Goal: Task Accomplishment & Management: Use online tool/utility

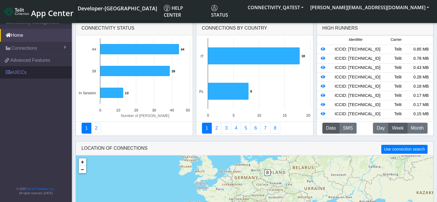
click at [13, 72] on link "eUICCs" at bounding box center [36, 72] width 72 height 13
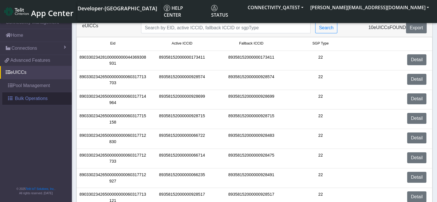
click at [20, 97] on span "Bulk Operations" at bounding box center [31, 98] width 33 height 7
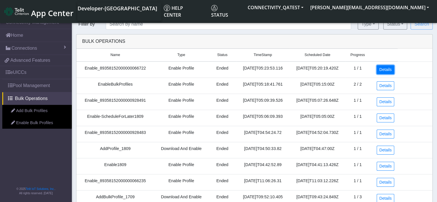
click at [383, 71] on link "Details" at bounding box center [386, 69] width 18 height 9
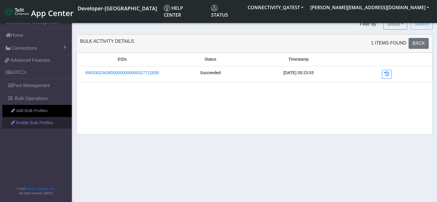
click at [31, 124] on link "Enable Bulk Profiles" at bounding box center [37, 123] width 70 height 12
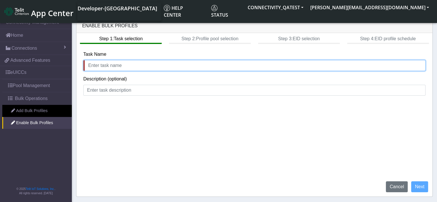
click at [126, 68] on input "text" at bounding box center [254, 65] width 342 height 11
type input "test failure"
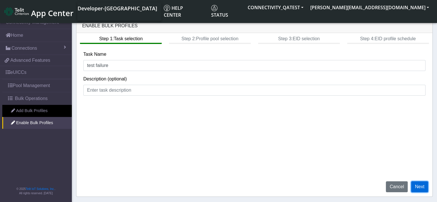
click at [417, 185] on button "Next" at bounding box center [419, 186] width 17 height 11
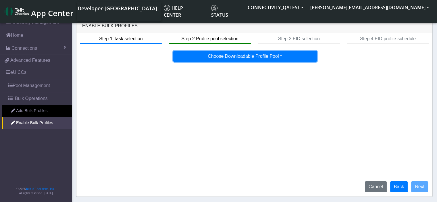
click at [281, 58] on button "Choose Downloadable Profile Pool" at bounding box center [245, 56] width 144 height 11
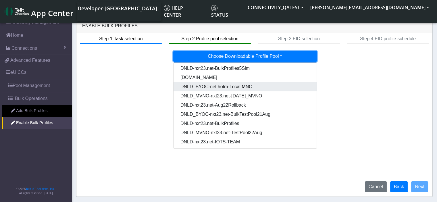
scroll to position [47, 0]
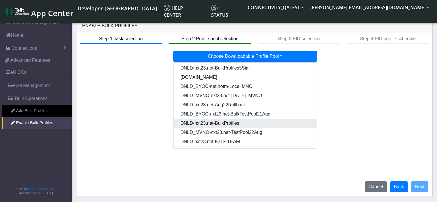
click at [240, 124] on Pooldd87b2e2-121e-4d00-ae8a-d075df8e0e86-dropdown "DNLD-nxt23.net-BulkProfiles" at bounding box center [246, 123] width 144 height 9
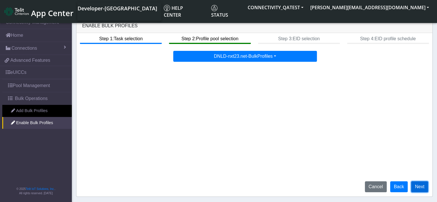
click at [421, 186] on button "Next" at bounding box center [419, 186] width 17 height 11
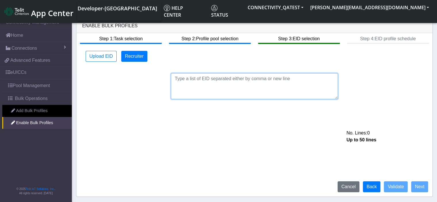
drag, startPoint x: 200, startPoint y: 83, endPoint x: 305, endPoint y: 90, distance: 105.1
click at [311, 90] on textarea at bounding box center [254, 86] width 167 height 26
paste textarea "89033023428100000000043500001509"
type textarea "89033023428100000000043500001509"
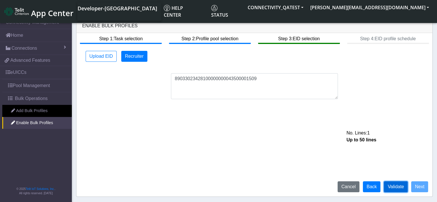
click at [399, 190] on button "Validate" at bounding box center [396, 186] width 24 height 11
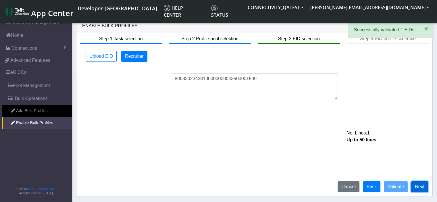
click at [426, 188] on button "Next" at bounding box center [419, 186] width 17 height 11
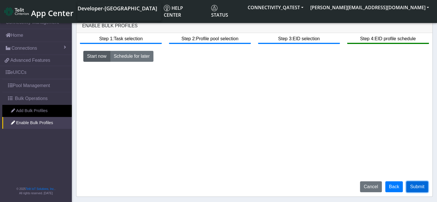
click at [425, 188] on button "Submit" at bounding box center [417, 186] width 22 height 11
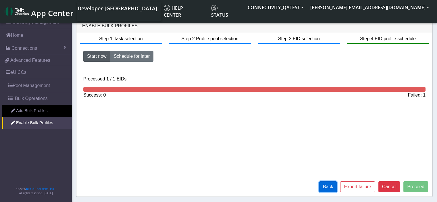
click at [333, 190] on button "Back" at bounding box center [328, 186] width 18 height 11
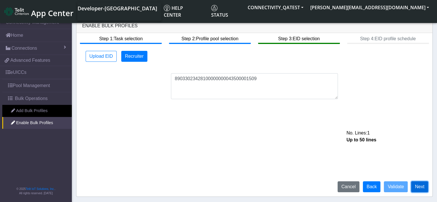
click at [423, 189] on button "Next" at bounding box center [419, 186] width 17 height 11
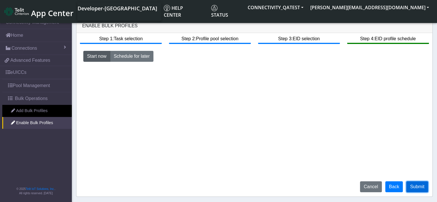
click at [423, 189] on button "Submit" at bounding box center [417, 186] width 22 height 11
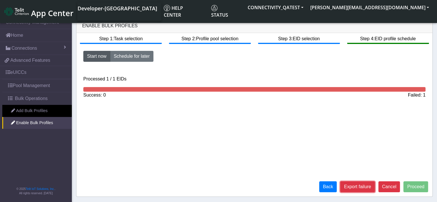
click at [363, 187] on button "Export failure" at bounding box center [357, 186] width 34 height 11
click at [227, 149] on div "Step 1: Task selection Step 2: Profile pool selection Step 3: EID selection Ste…" at bounding box center [254, 115] width 356 height 164
click at [326, 188] on button "Back" at bounding box center [328, 186] width 18 height 11
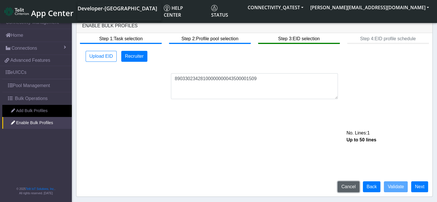
click at [351, 184] on button "Cancel" at bounding box center [349, 186] width 22 height 11
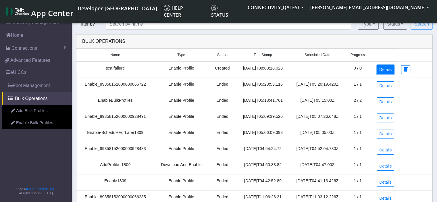
click at [385, 71] on link "Details" at bounding box center [386, 69] width 18 height 9
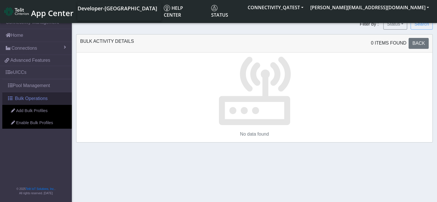
click at [40, 101] on link "Bulk Operations" at bounding box center [37, 98] width 70 height 13
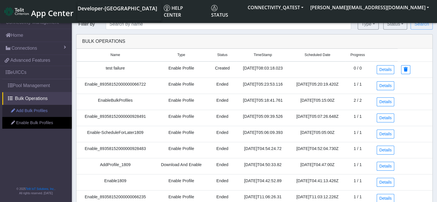
click at [29, 110] on link "Add Bulk Profiles" at bounding box center [37, 111] width 70 height 12
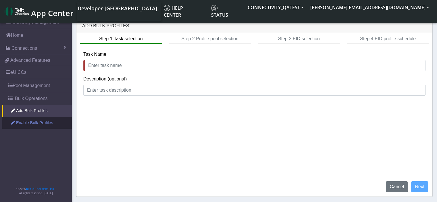
click at [34, 121] on link "Enable Bulk Profiles" at bounding box center [37, 123] width 70 height 12
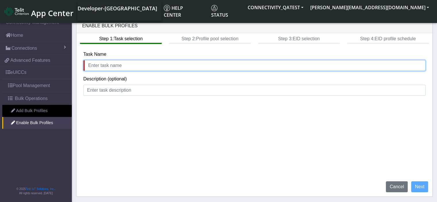
click at [122, 64] on input "text" at bounding box center [254, 65] width 342 height 11
type input "enable test"
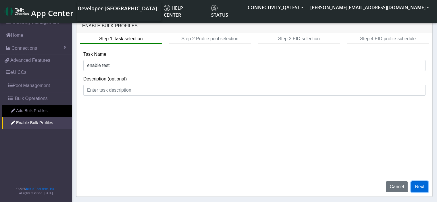
click at [417, 188] on button "Next" at bounding box center [419, 186] width 17 height 11
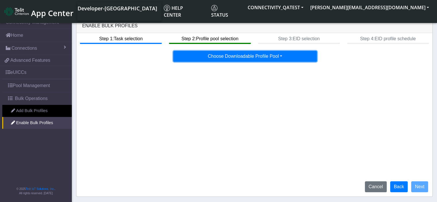
click at [225, 58] on button "Choose Downloadable Profile Pool" at bounding box center [245, 56] width 144 height 11
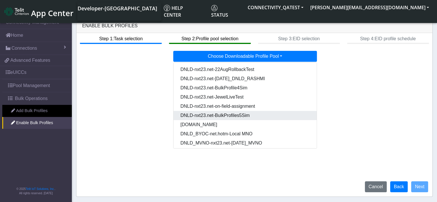
click at [236, 120] on Pool8c8c7d1b-f140-47d7-ba31-50d48655a96a-dropdown "DNLD-nxt23.net-BulkProfiles5Sim" at bounding box center [246, 115] width 144 height 9
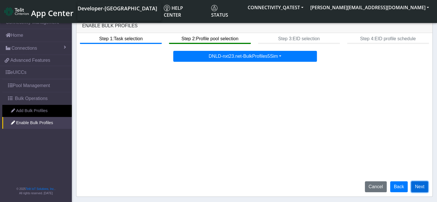
click at [418, 187] on button "Next" at bounding box center [419, 186] width 17 height 11
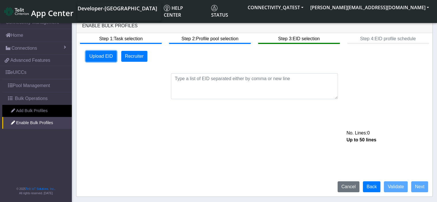
click at [100, 58] on button "Upload EID" at bounding box center [101, 56] width 31 height 11
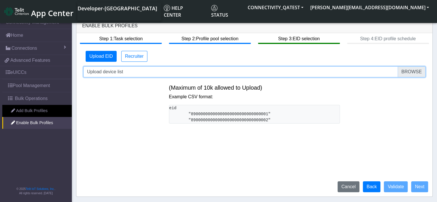
click at [416, 72] on input "Upload device list" at bounding box center [254, 71] width 342 height 11
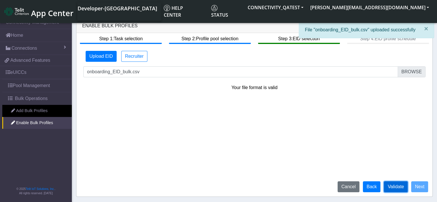
click at [392, 190] on button "Validate" at bounding box center [396, 186] width 24 height 11
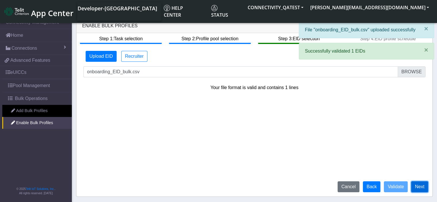
click at [419, 185] on button "Next" at bounding box center [419, 186] width 17 height 11
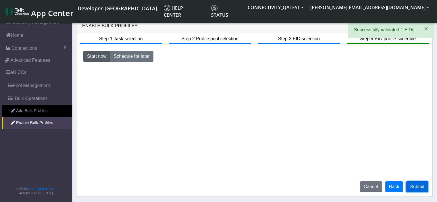
click at [421, 186] on button "Submit" at bounding box center [417, 186] width 22 height 11
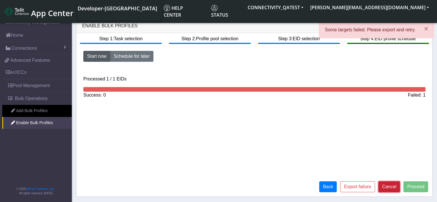
click at [392, 188] on button "Cancel" at bounding box center [390, 186] width 22 height 11
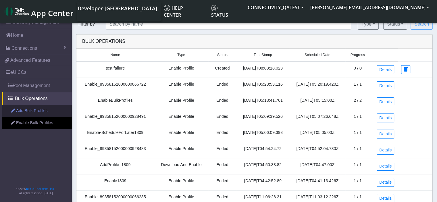
click at [32, 109] on link "Add Bulk Profiles" at bounding box center [37, 111] width 70 height 12
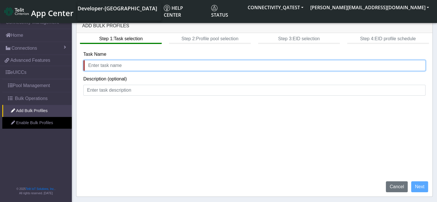
click at [108, 65] on input "text" at bounding box center [254, 65] width 342 height 11
type input "enable test 2"
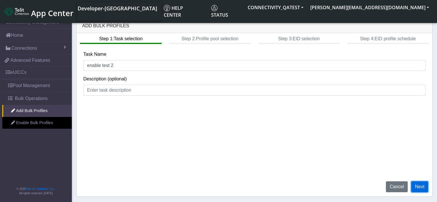
click at [422, 186] on button "Next" at bounding box center [419, 186] width 17 height 11
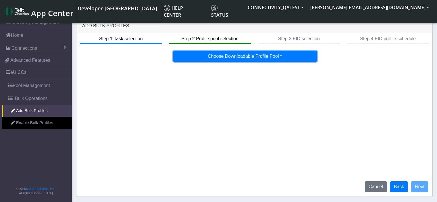
click at [229, 58] on button "Choose Downloadable Profile Pool" at bounding box center [245, 56] width 144 height 11
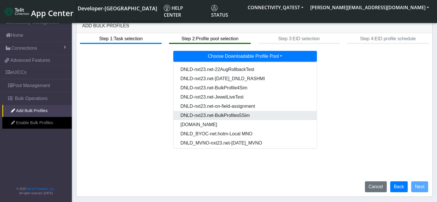
click at [233, 114] on Pool8c8c7d1b-f140-47d7-ba31-50d48655a96a-dropdown "DNLD-nxt23.net-BulkProfiles5Sim" at bounding box center [246, 115] width 144 height 9
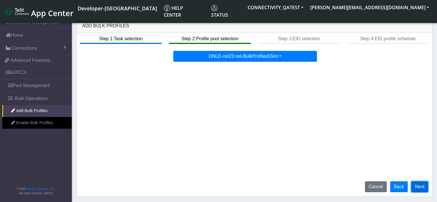
click at [424, 191] on button "Next" at bounding box center [419, 186] width 17 height 11
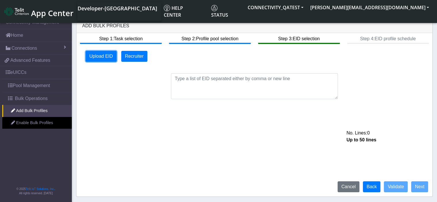
click at [103, 52] on button "Upload EID" at bounding box center [101, 56] width 31 height 11
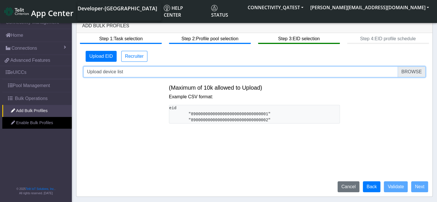
click at [412, 69] on input "Upload device list" at bounding box center [254, 71] width 342 height 11
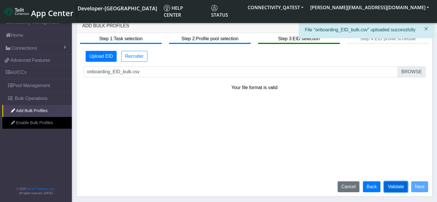
click at [401, 188] on button "Validate" at bounding box center [396, 186] width 24 height 11
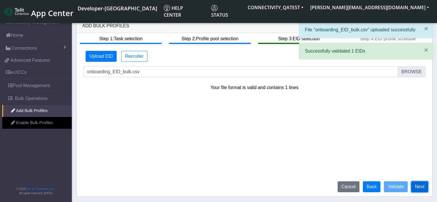
click at [420, 187] on button "Next" at bounding box center [419, 186] width 17 height 11
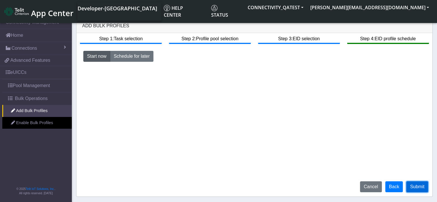
click at [413, 190] on button "Submit" at bounding box center [417, 186] width 22 height 11
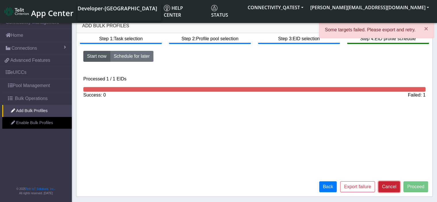
click at [390, 188] on button "Cancel" at bounding box center [390, 186] width 22 height 11
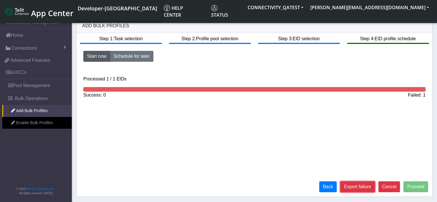
click at [357, 185] on button "Export failure" at bounding box center [357, 186] width 34 height 11
click at [393, 188] on button "Cancel" at bounding box center [390, 186] width 22 height 11
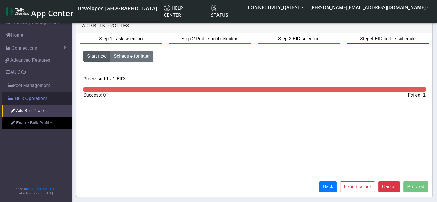
click at [27, 97] on span "Bulk Operations" at bounding box center [31, 98] width 33 height 7
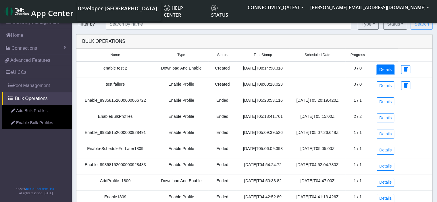
click at [390, 69] on link "Details" at bounding box center [386, 69] width 18 height 9
